Goal: Use online tool/utility: Utilize a website feature to perform a specific function

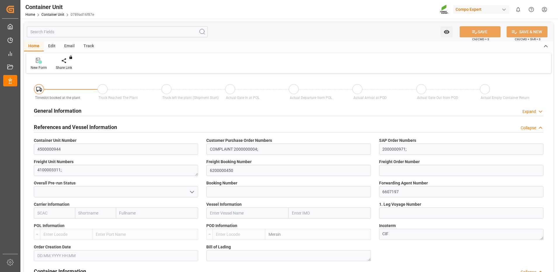
type input "TRMER"
type input "0"
type input "94"
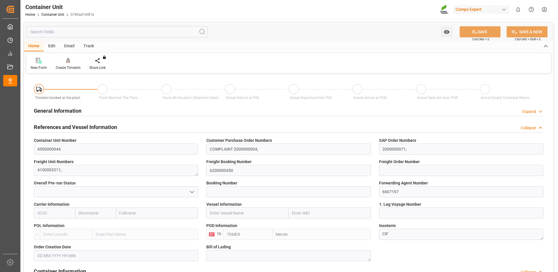
type input "[DATE]"
type input "TRMER"
type input "0"
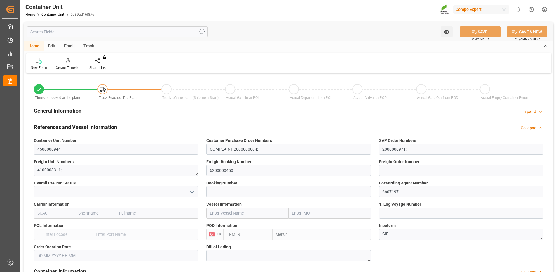
type input "94"
type input "[DATE]"
